Goal: Contribute content: Contribute content

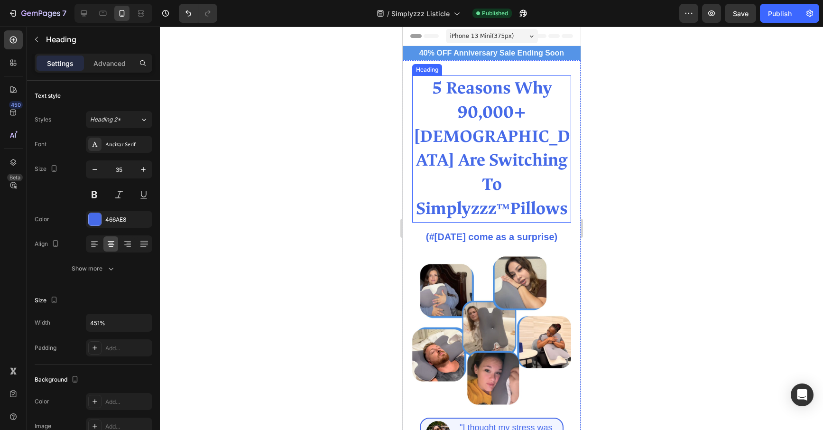
click at [488, 116] on strong "5 Reasons Why 90,000+ [DEMOGRAPHIC_DATA] Are Switching To Simplyzzz" at bounding box center [491, 148] width 157 height 143
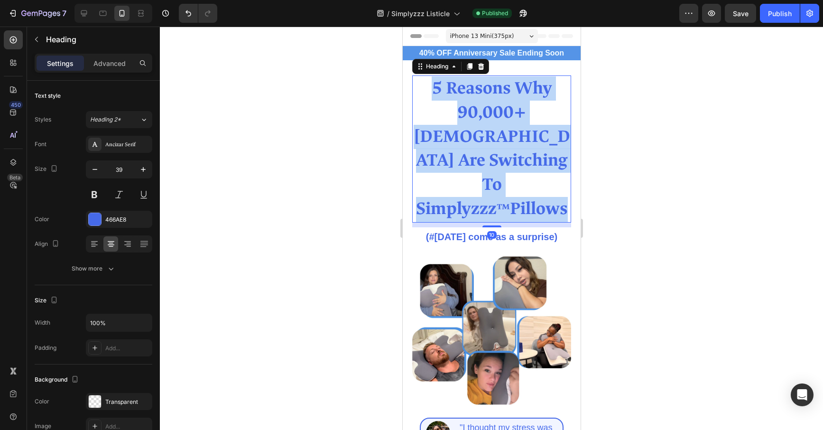
click at [488, 116] on strong "5 Reasons Why 90,000+ [DEMOGRAPHIC_DATA] Are Switching To Simplyzzz" at bounding box center [491, 148] width 157 height 143
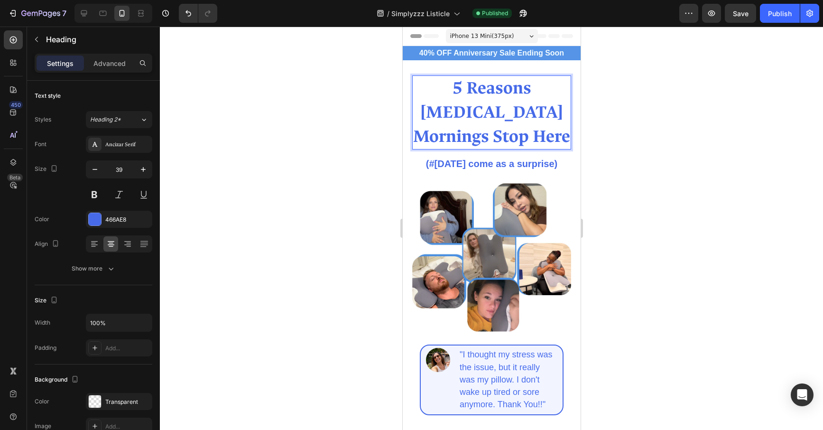
click at [509, 118] on strong "5 Reasons [MEDICAL_DATA] Mornings Stop Here" at bounding box center [491, 112] width 157 height 70
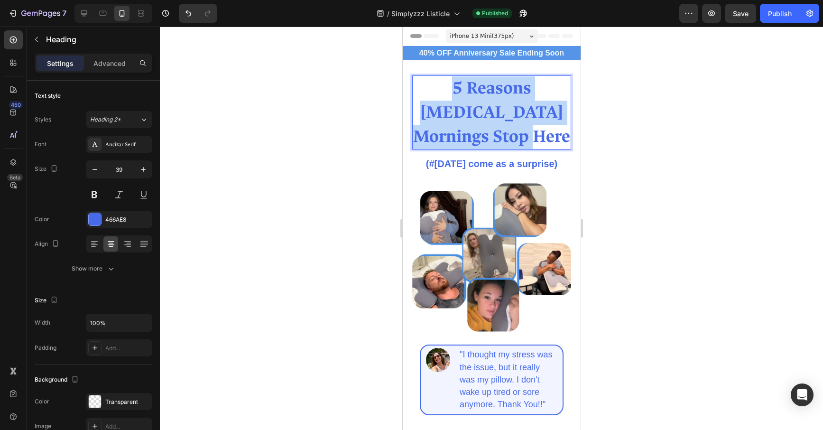
click at [509, 118] on strong "5 Reasons [MEDICAL_DATA] Mornings Stop Here" at bounding box center [491, 112] width 157 height 70
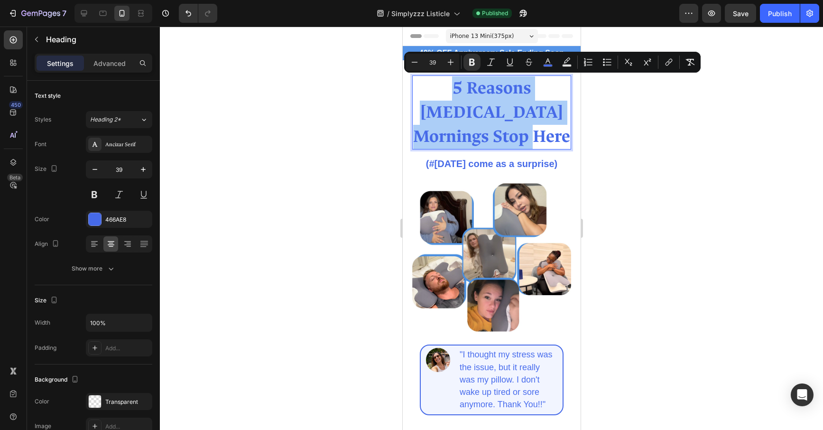
click at [613, 137] on div at bounding box center [491, 228] width 663 height 403
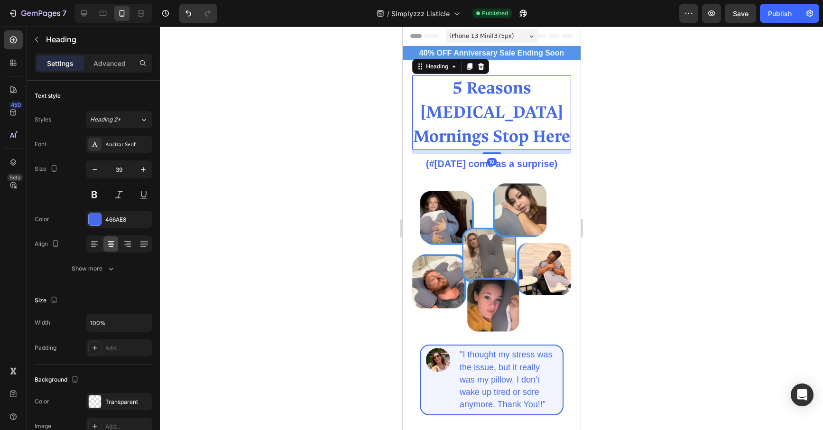
click at [516, 87] on strong "5 Reasons [MEDICAL_DATA] Mornings Stop Here" at bounding box center [491, 112] width 157 height 70
click at [516, 90] on strong "5 Reasons [MEDICAL_DATA] Mornings Stop Here" at bounding box center [491, 112] width 157 height 70
click at [685, 156] on div at bounding box center [491, 228] width 663 height 403
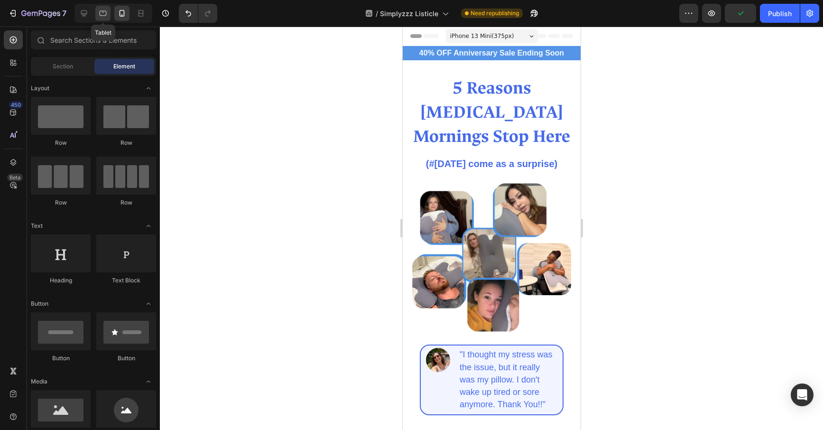
click at [100, 12] on icon at bounding box center [103, 13] width 7 height 5
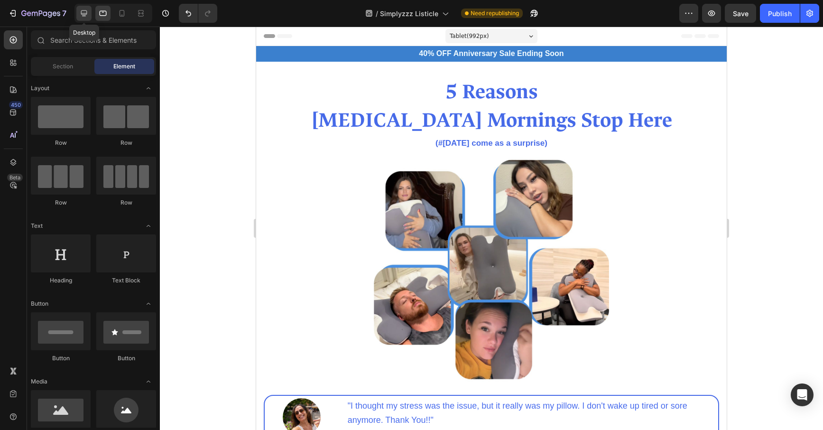
click at [81, 13] on icon at bounding box center [84, 13] width 6 height 6
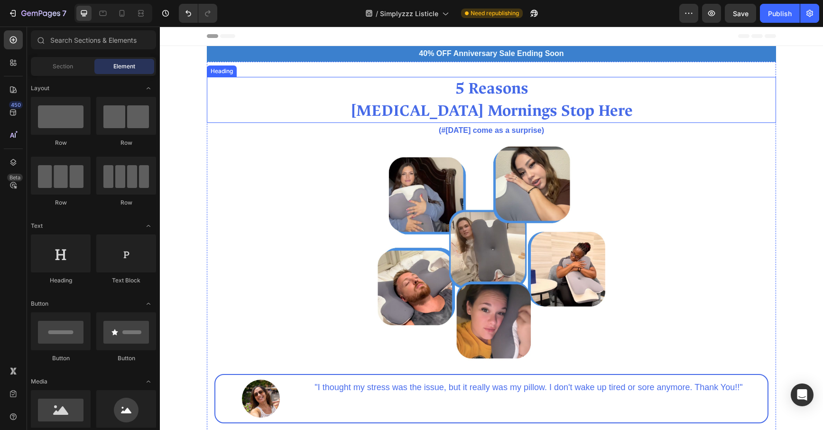
click at [484, 93] on strong "5 Reasons" at bounding box center [492, 88] width 74 height 20
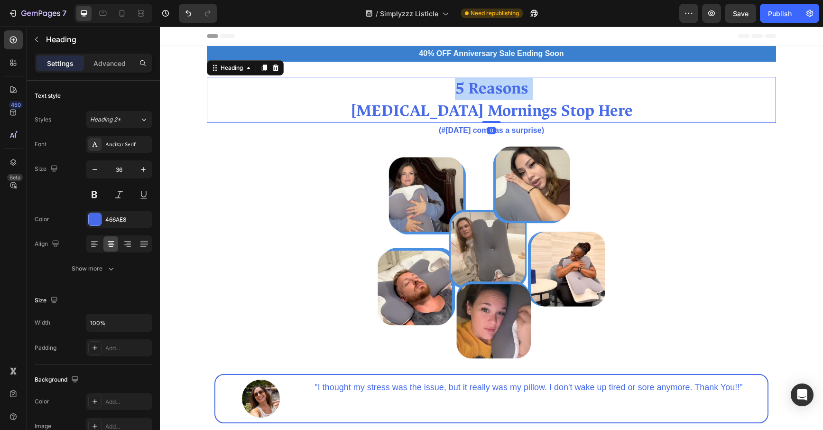
click at [484, 93] on strong "5 Reasons" at bounding box center [492, 88] width 74 height 20
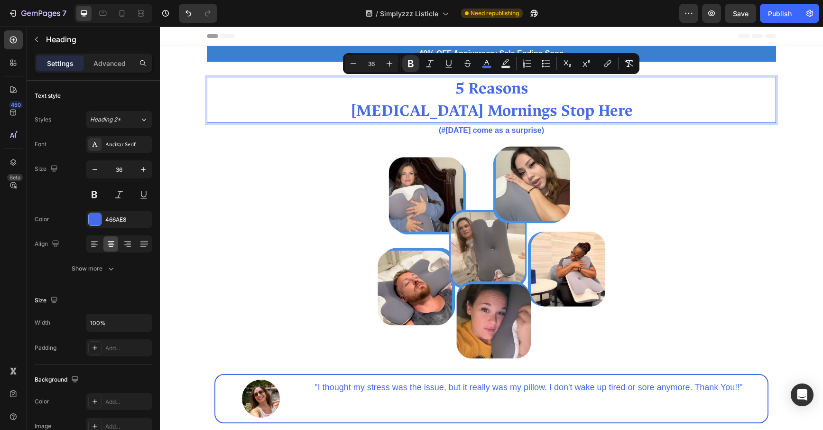
click at [606, 107] on p "5 Reasons [MEDICAL_DATA] Mornings Stop Here" at bounding box center [491, 100] width 567 height 45
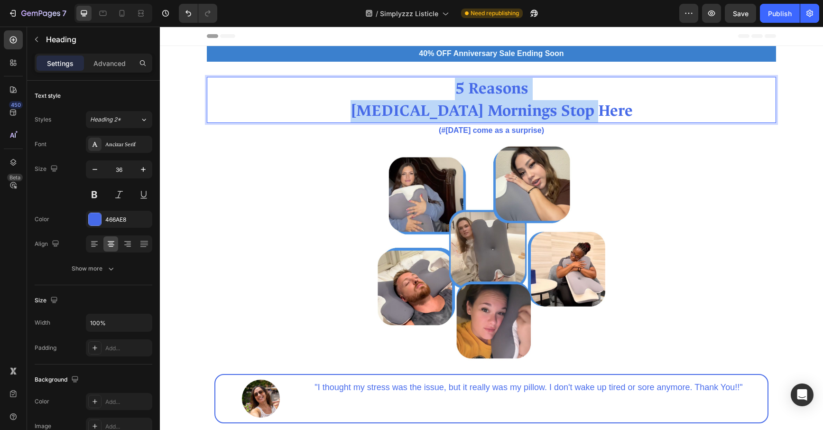
drag, startPoint x: 607, startPoint y: 110, endPoint x: 457, endPoint y: 89, distance: 151.4
click at [457, 89] on p "5 Reasons [MEDICAL_DATA] Mornings Stop Here" at bounding box center [491, 100] width 567 height 45
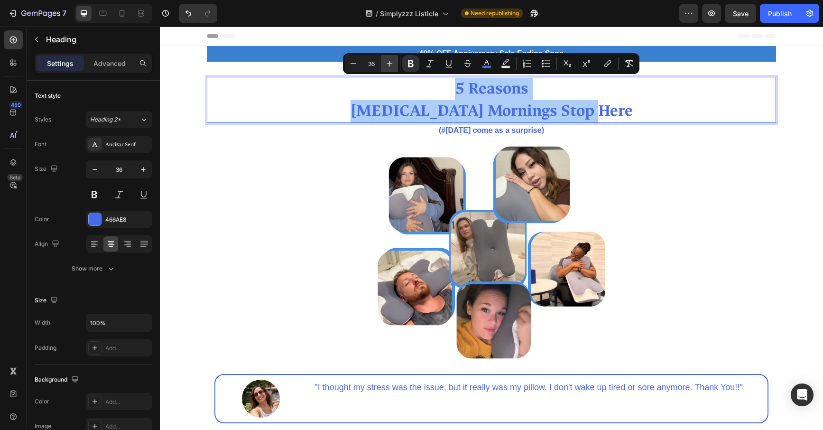
click at [393, 64] on icon "Editor contextual toolbar" at bounding box center [389, 63] width 9 height 9
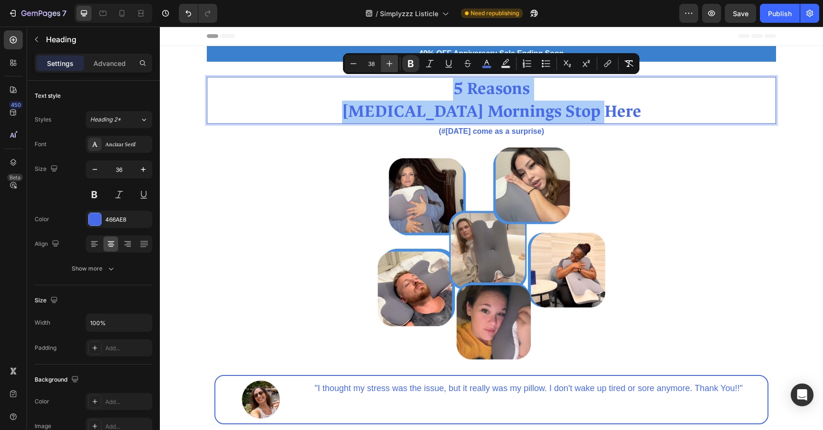
click at [393, 64] on icon "Editor contextual toolbar" at bounding box center [389, 63] width 9 height 9
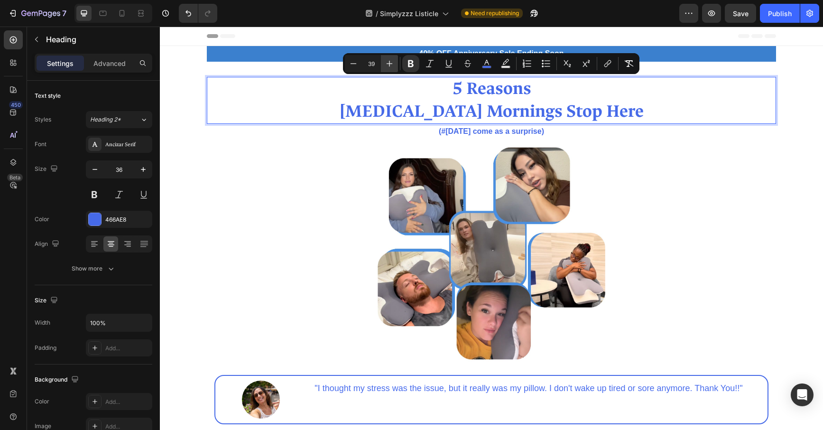
click at [393, 64] on icon "Editor contextual toolbar" at bounding box center [389, 63] width 9 height 9
type input "40"
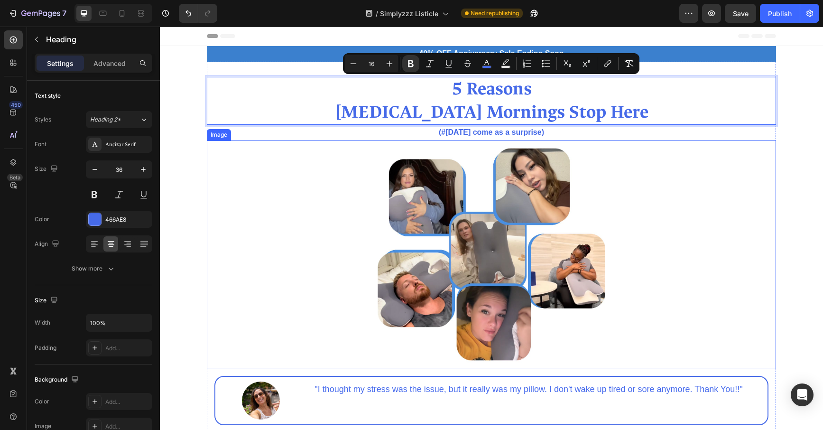
click at [323, 177] on div at bounding box center [491, 254] width 569 height 228
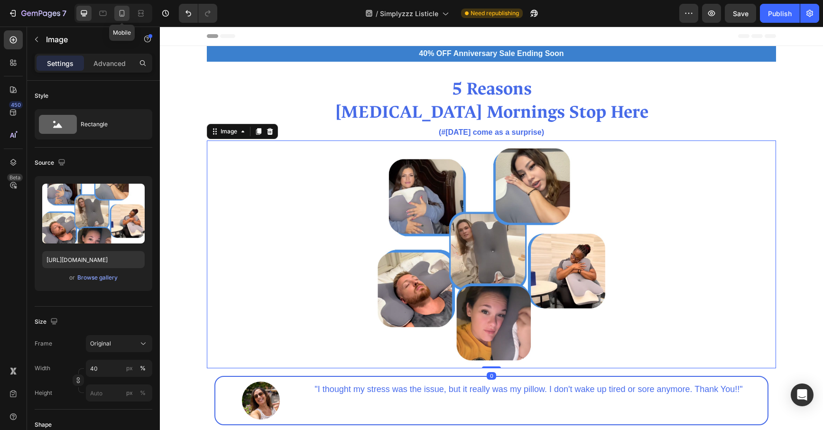
click at [129, 15] on div at bounding box center [121, 13] width 15 height 15
type input "100"
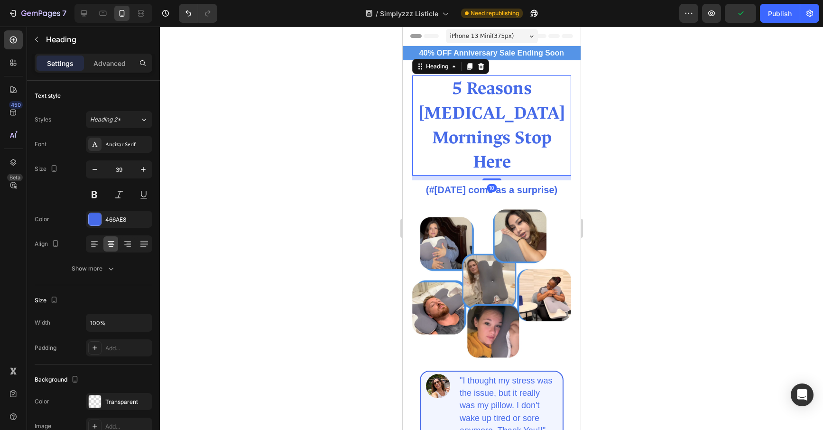
click at [516, 117] on strong "[MEDICAL_DATA] Mornings Stop Here" at bounding box center [490, 137] width 147 height 72
click at [526, 121] on strong "[MEDICAL_DATA] Mornings Stop Here" at bounding box center [490, 137] width 147 height 72
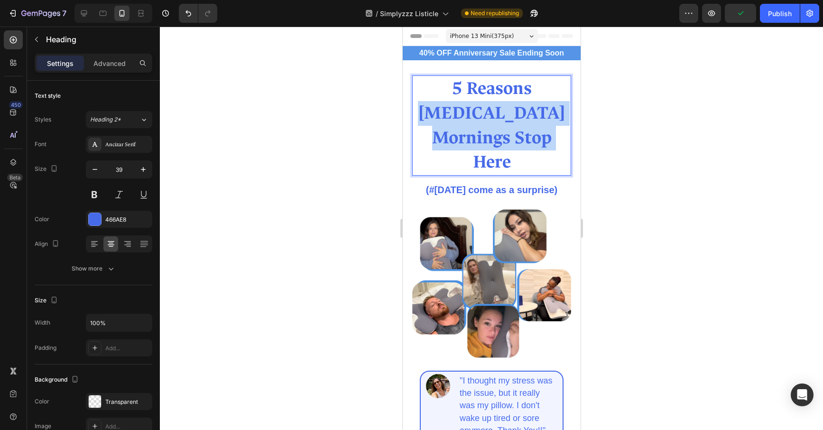
click at [526, 121] on strong "[MEDICAL_DATA] Mornings Stop Here" at bounding box center [490, 137] width 147 height 72
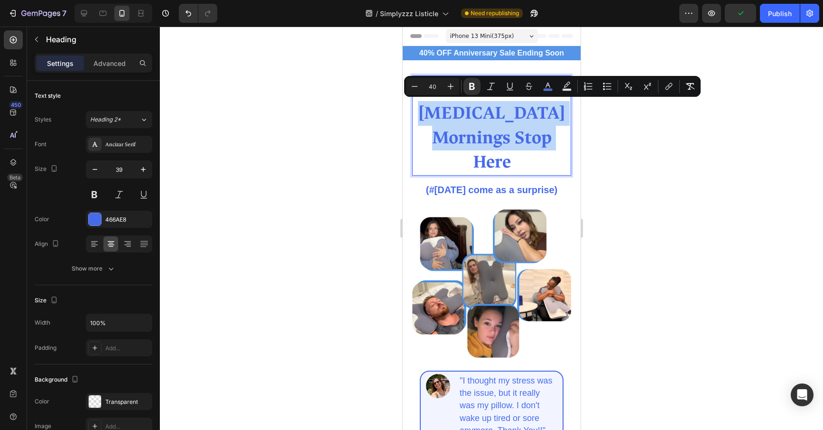
click at [525, 163] on p "5 Reasons [MEDICAL_DATA] Mornings Stop Here" at bounding box center [491, 125] width 157 height 98
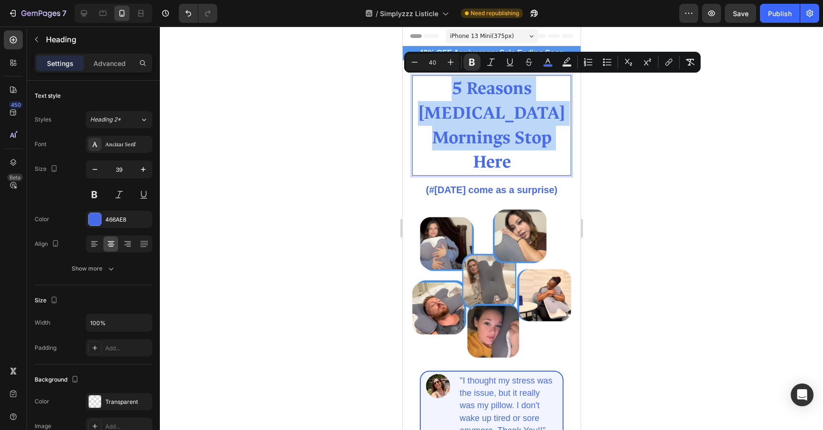
drag, startPoint x: 522, startPoint y: 163, endPoint x: 449, endPoint y: 86, distance: 106.0
click at [447, 87] on p "5 Reasons [MEDICAL_DATA] Mornings Stop Here" at bounding box center [491, 125] width 157 height 98
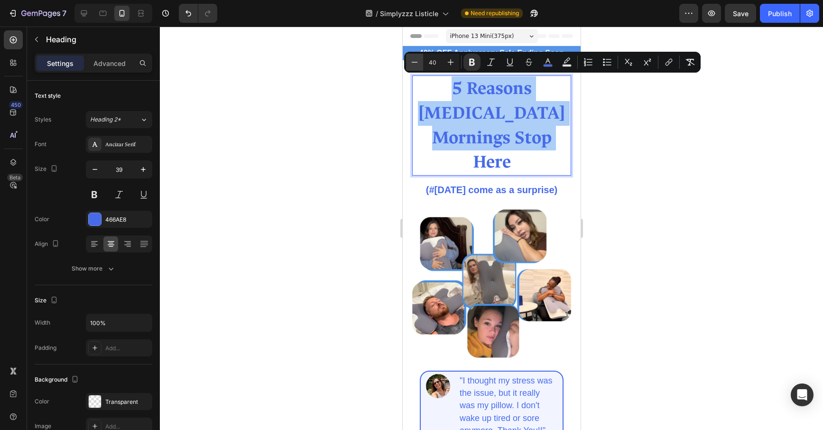
click at [415, 59] on icon "Editor contextual toolbar" at bounding box center [414, 61] width 9 height 9
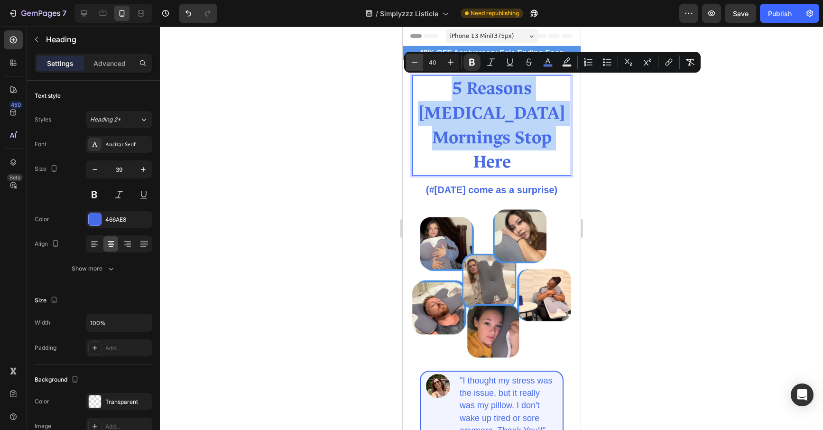
type input "39"
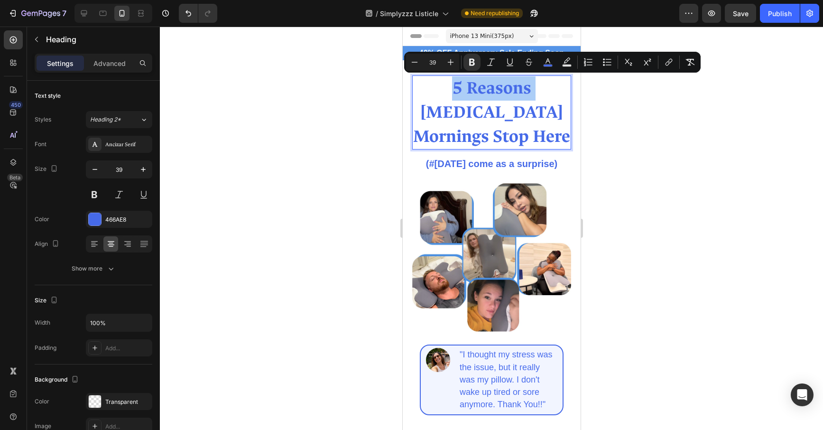
click at [787, 24] on div "7 Version history / Simplyzzz Listicle Need republishing Preview Save Publish" at bounding box center [411, 13] width 823 height 27
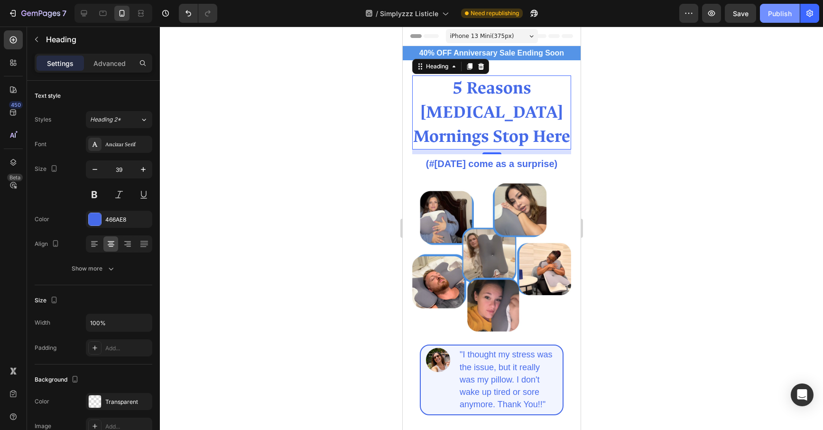
click at [787, 22] on button "Publish" at bounding box center [780, 13] width 40 height 19
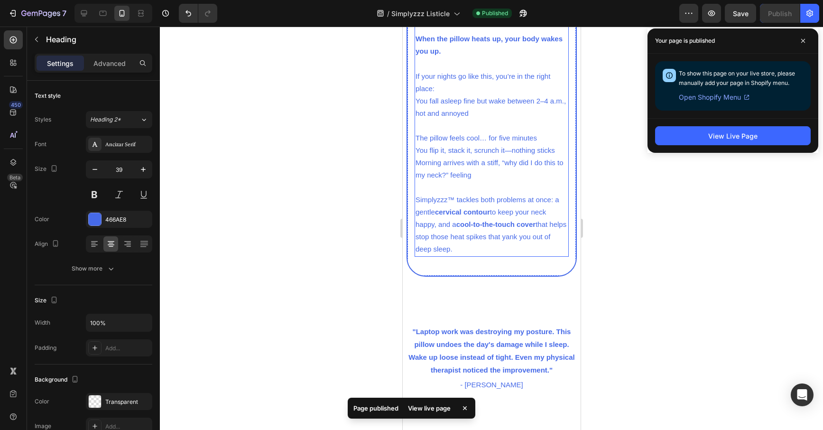
scroll to position [780, 0]
click at [805, 41] on span at bounding box center [802, 40] width 15 height 15
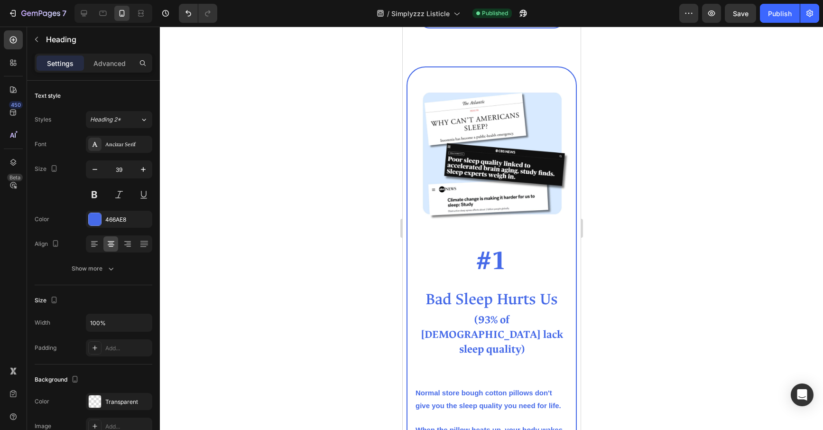
scroll to position [0, 0]
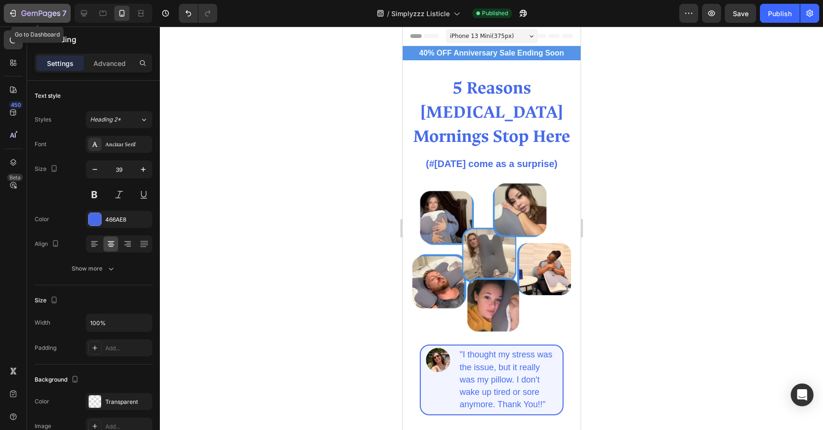
click at [51, 10] on icon "button" at bounding box center [40, 14] width 39 height 8
